Goal: Find specific page/section: Find specific page/section

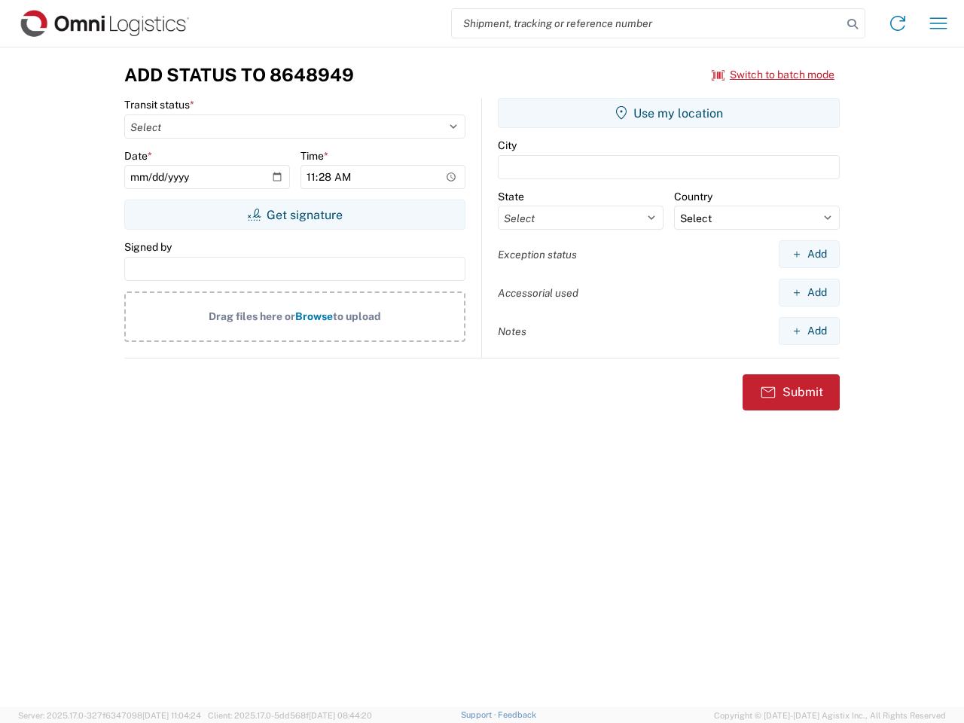
click at [647, 23] on input "search" at bounding box center [647, 23] width 390 height 29
click at [852, 24] on icon at bounding box center [852, 24] width 21 height 21
click at [898, 23] on icon at bounding box center [898, 23] width 24 height 24
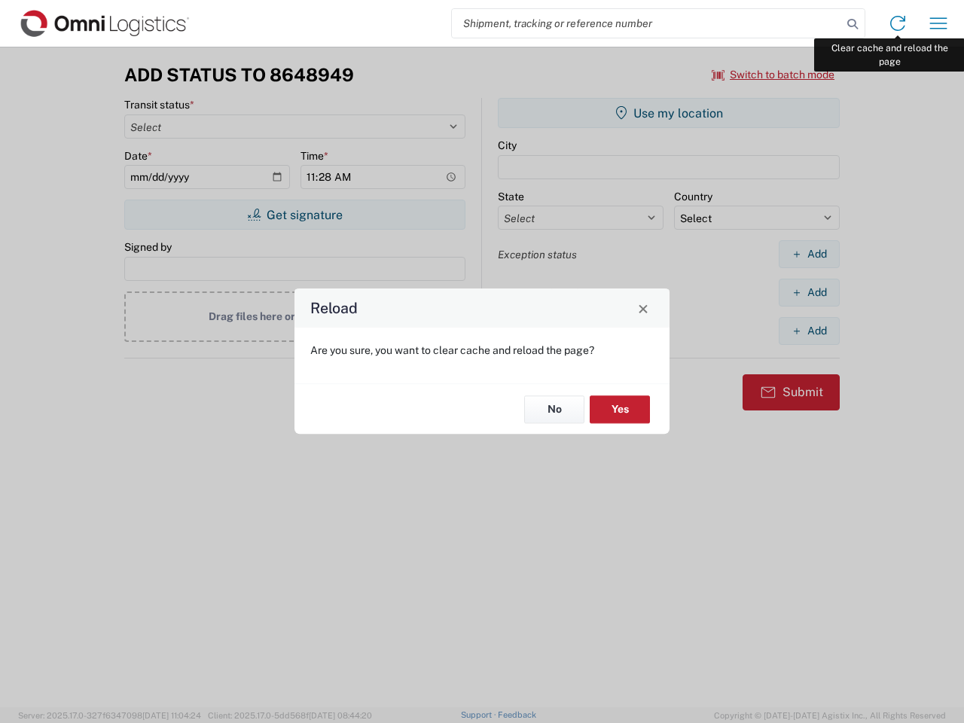
click at [938, 23] on div "Reload Are you sure, you want to clear cache and reload the page? No Yes" at bounding box center [482, 361] width 964 height 723
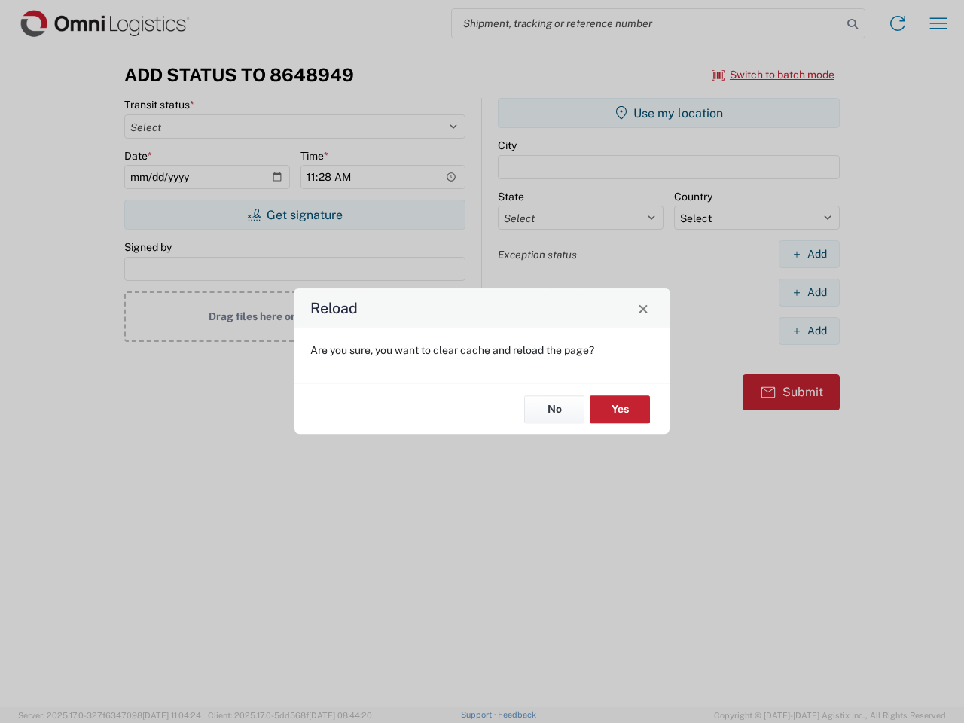
click at [773, 75] on div "Reload Are you sure, you want to clear cache and reload the page? No Yes" at bounding box center [482, 361] width 964 height 723
click at [294, 215] on div "Reload Are you sure, you want to clear cache and reload the page? No Yes" at bounding box center [482, 361] width 964 height 723
click at [669, 113] on div "Reload Are you sure, you want to clear cache and reload the page? No Yes" at bounding box center [482, 361] width 964 height 723
click at [809, 254] on div "Reload Are you sure, you want to clear cache and reload the page? No Yes" at bounding box center [482, 361] width 964 height 723
click at [809, 292] on div "Reload Are you sure, you want to clear cache and reload the page? No Yes" at bounding box center [482, 361] width 964 height 723
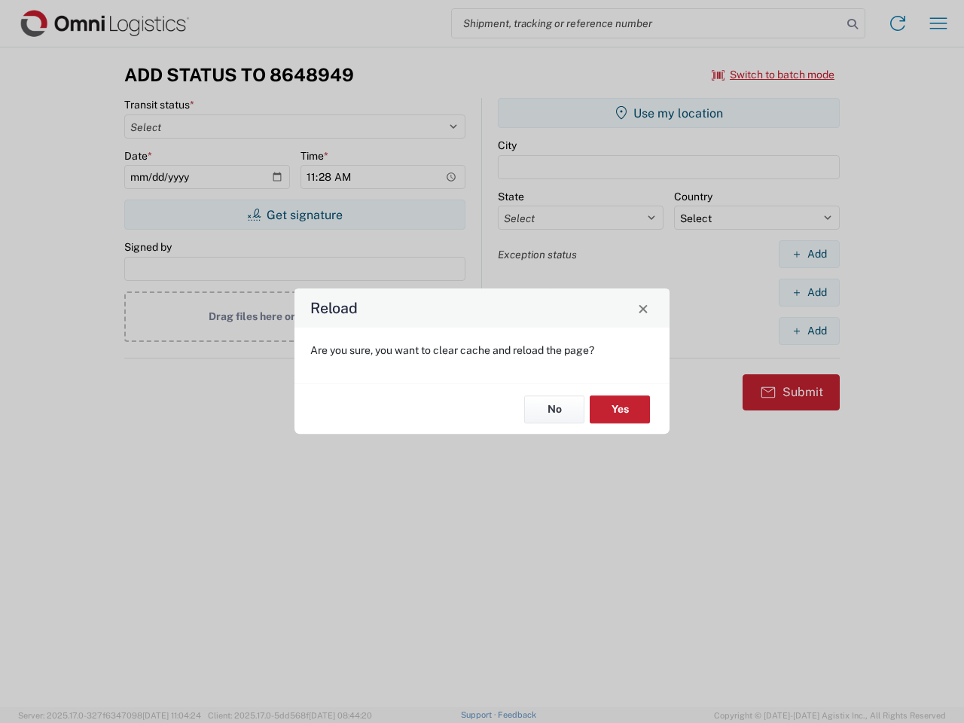
click at [809, 331] on div "Reload Are you sure, you want to clear cache and reload the page? No Yes" at bounding box center [482, 361] width 964 height 723
